Goal: Transaction & Acquisition: Purchase product/service

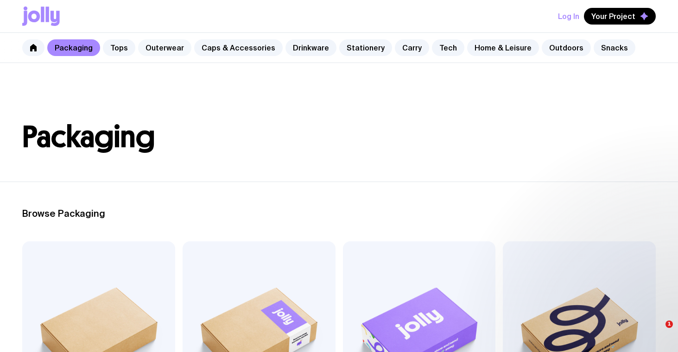
click at [166, 51] on link "Outerwear" at bounding box center [164, 47] width 53 height 17
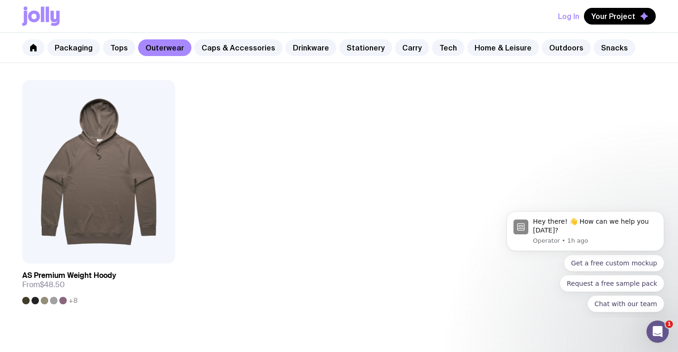
scroll to position [1431, 0]
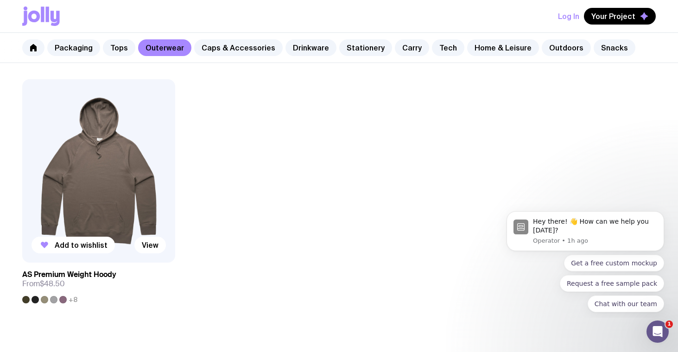
click at [112, 184] on img at bounding box center [98, 171] width 153 height 184
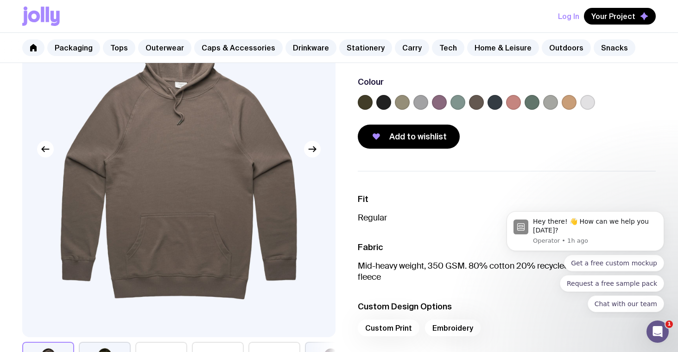
scroll to position [118, 0]
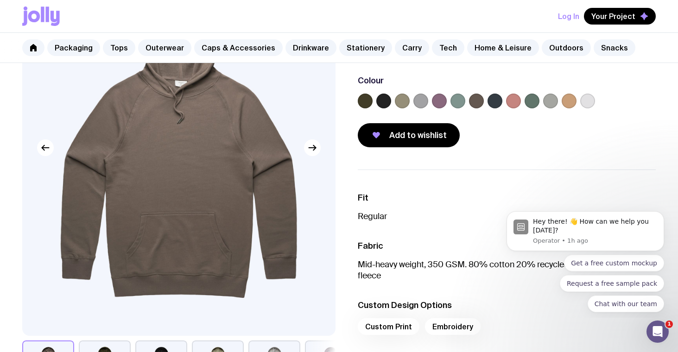
click at [515, 102] on label at bounding box center [513, 101] width 15 height 15
click at [0, 0] on input "radio" at bounding box center [0, 0] width 0 height 0
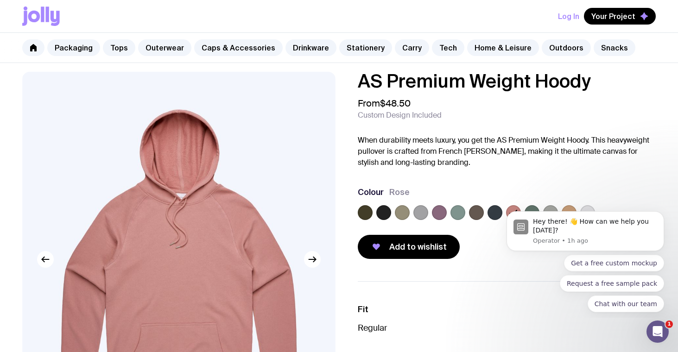
scroll to position [7, 0]
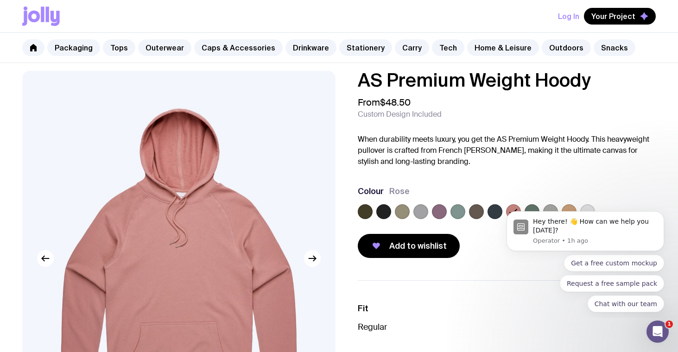
click at [174, 159] on img at bounding box center [178, 259] width 313 height 376
click at [197, 178] on img at bounding box center [178, 259] width 313 height 376
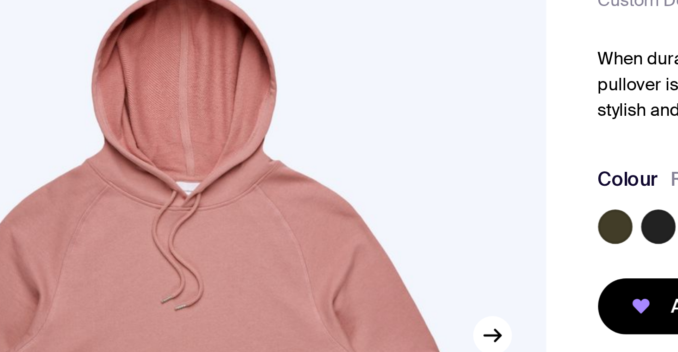
scroll to position [48, 0]
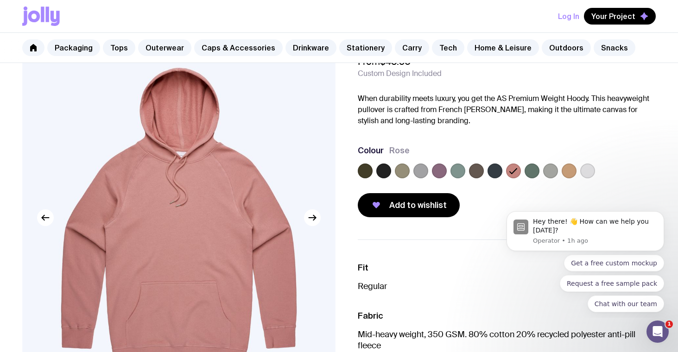
click at [496, 169] on label at bounding box center [495, 171] width 15 height 15
click at [0, 0] on input "radio" at bounding box center [0, 0] width 0 height 0
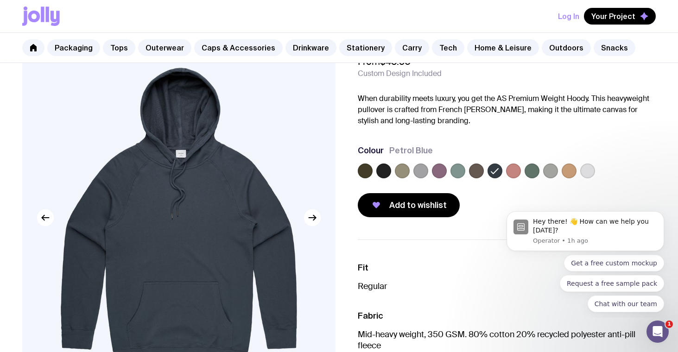
click at [439, 170] on label at bounding box center [439, 171] width 15 height 15
click at [0, 0] on input "radio" at bounding box center [0, 0] width 0 height 0
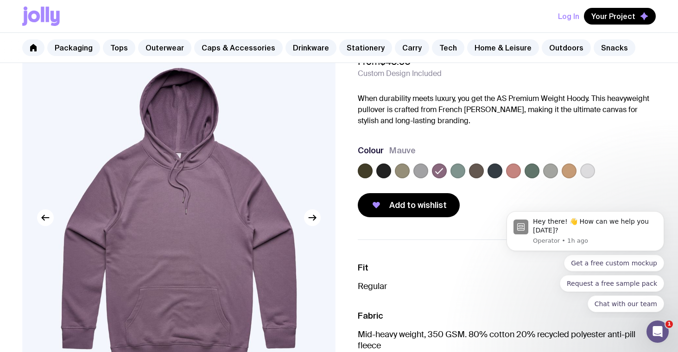
click at [380, 169] on label at bounding box center [383, 171] width 15 height 15
click at [0, 0] on input "radio" at bounding box center [0, 0] width 0 height 0
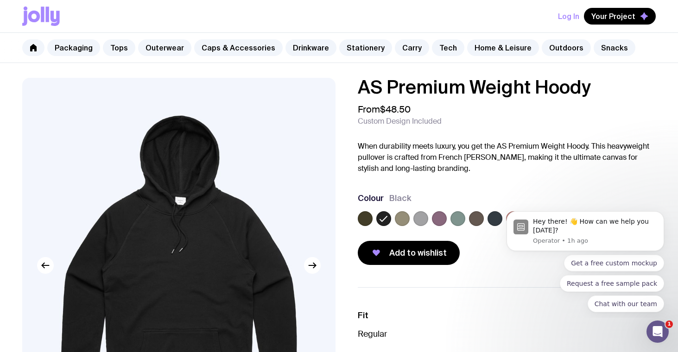
scroll to position [0, 0]
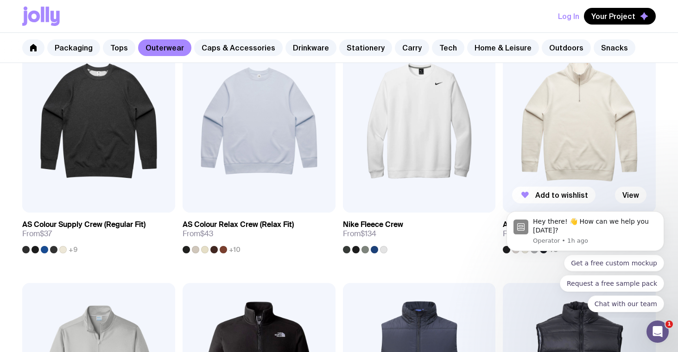
scroll to position [204, 0]
